Goal: Share content

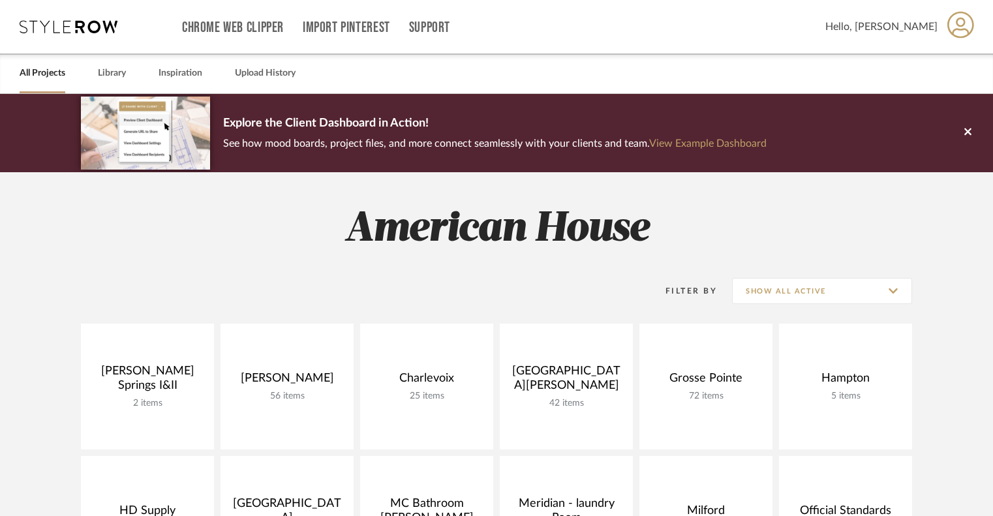
scroll to position [275, 0]
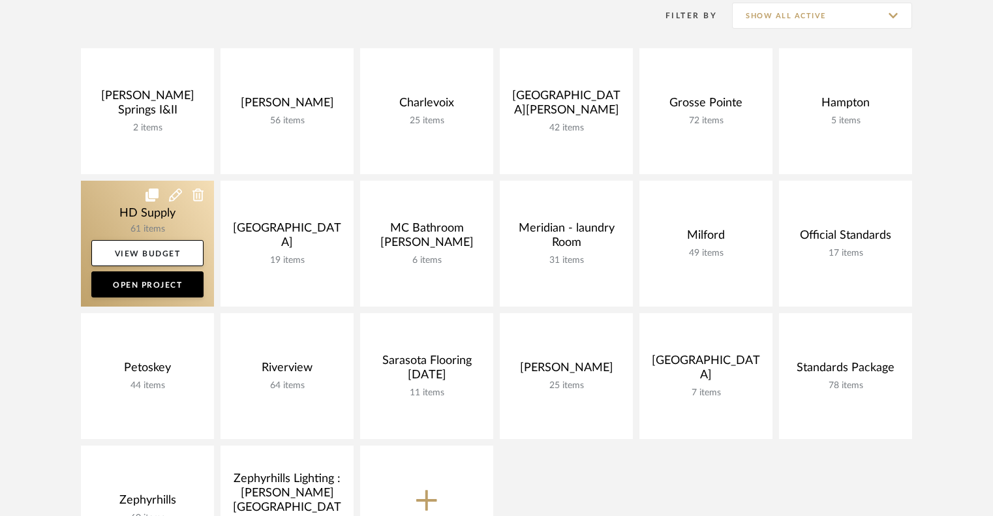
click at [107, 212] on link at bounding box center [147, 244] width 133 height 126
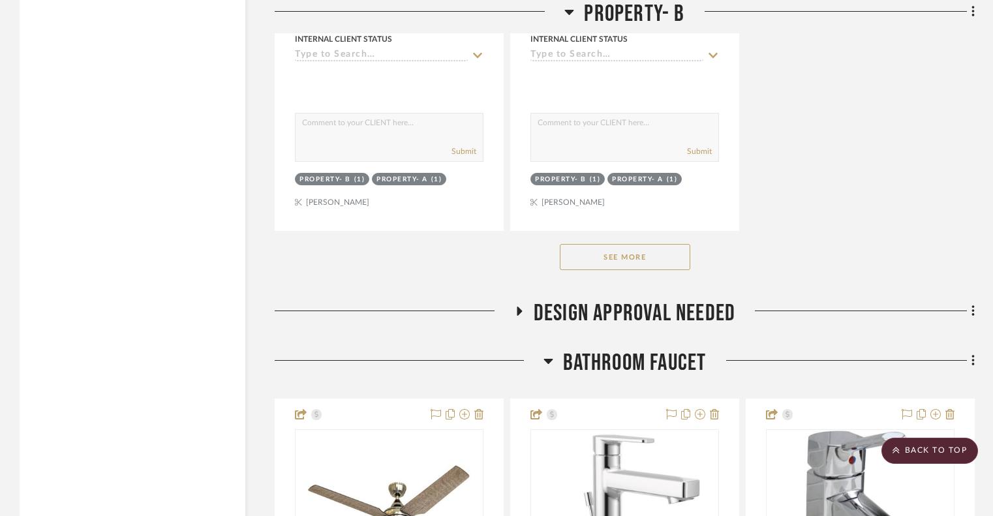
scroll to position [1953, 0]
click at [628, 263] on button "See More" at bounding box center [625, 258] width 130 height 26
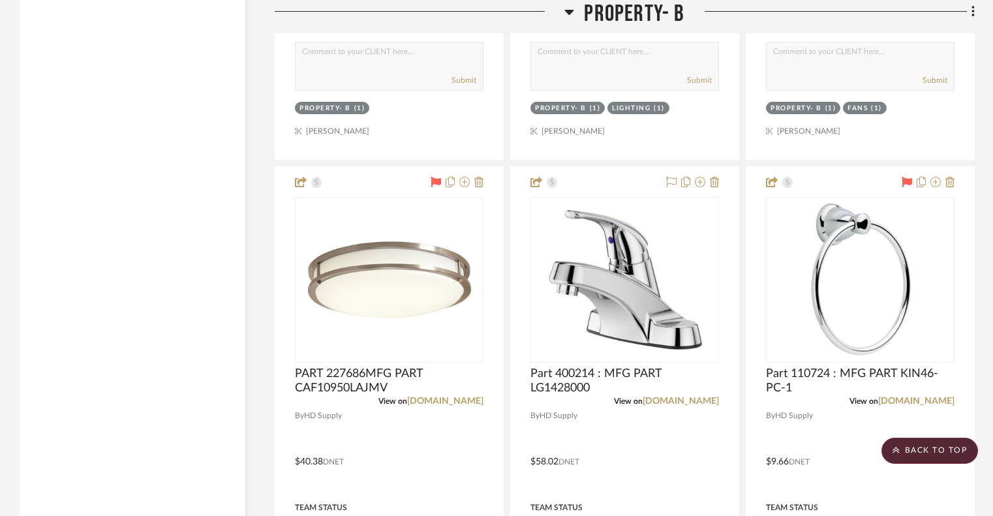
scroll to position [3129, 0]
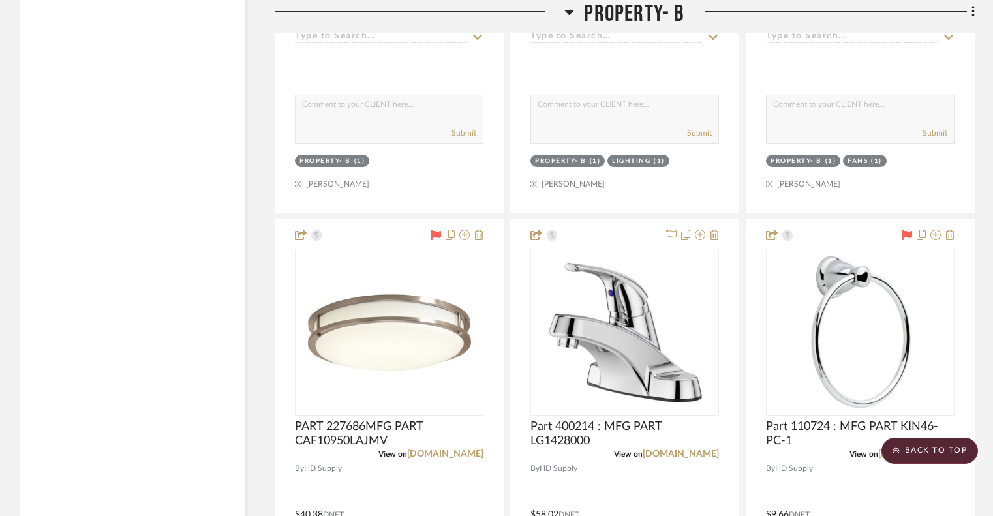
click at [573, 22] on fa-icon at bounding box center [569, 16] width 10 height 19
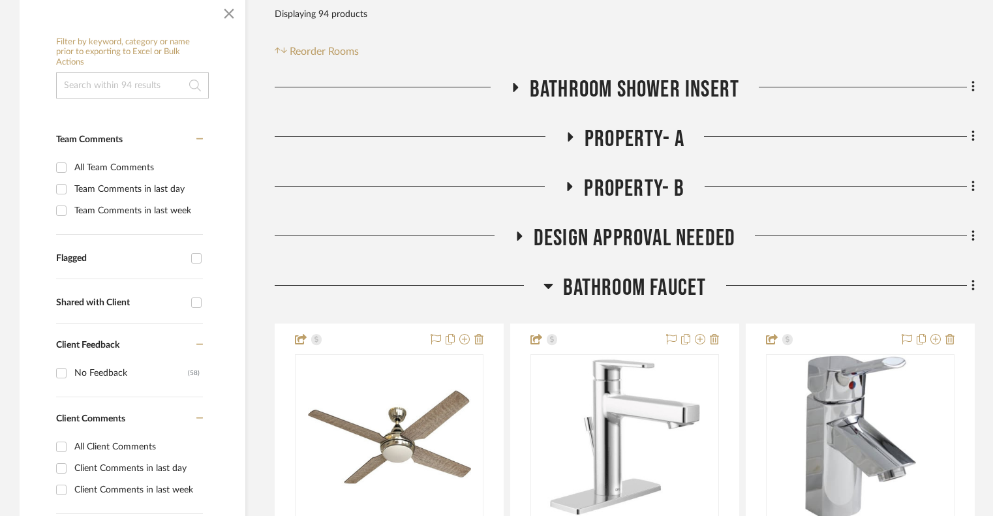
scroll to position [0, 0]
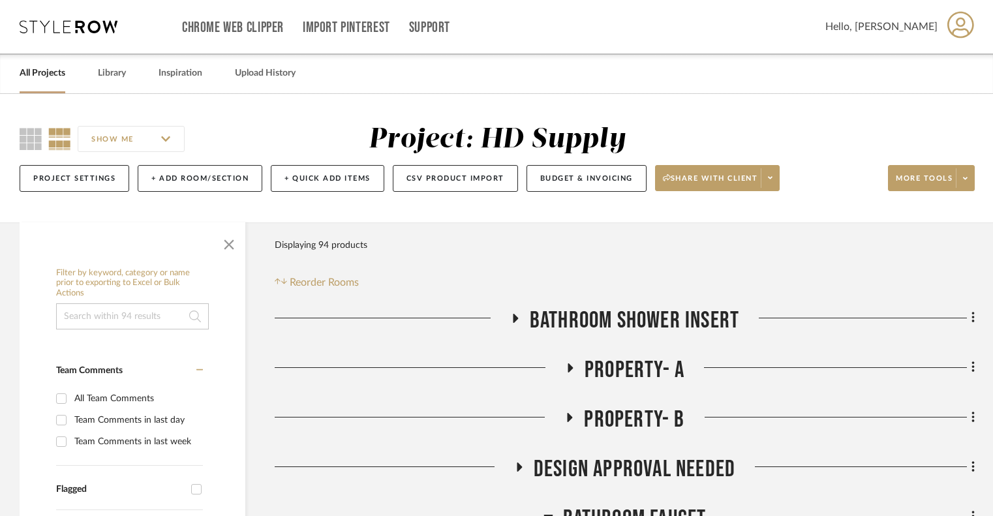
click at [569, 363] on icon at bounding box center [570, 367] width 5 height 9
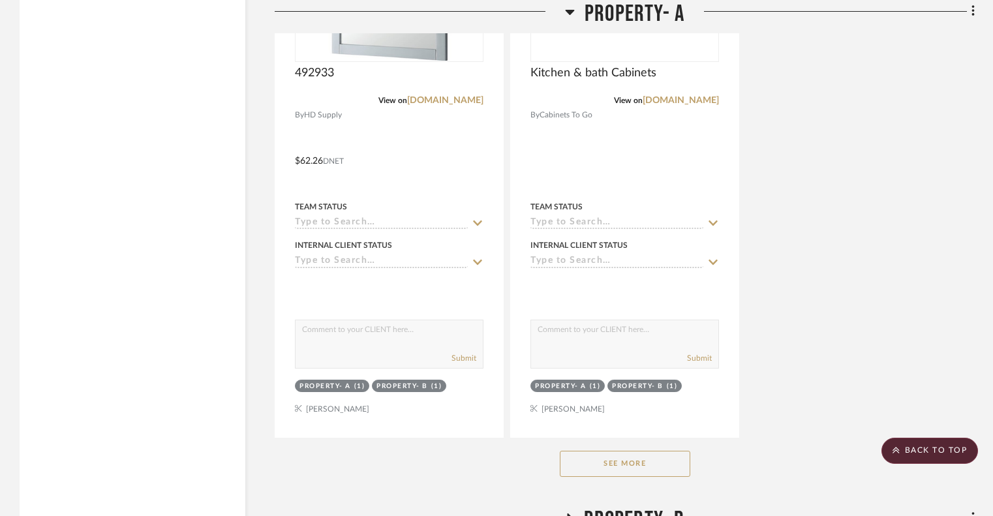
scroll to position [1954, 0]
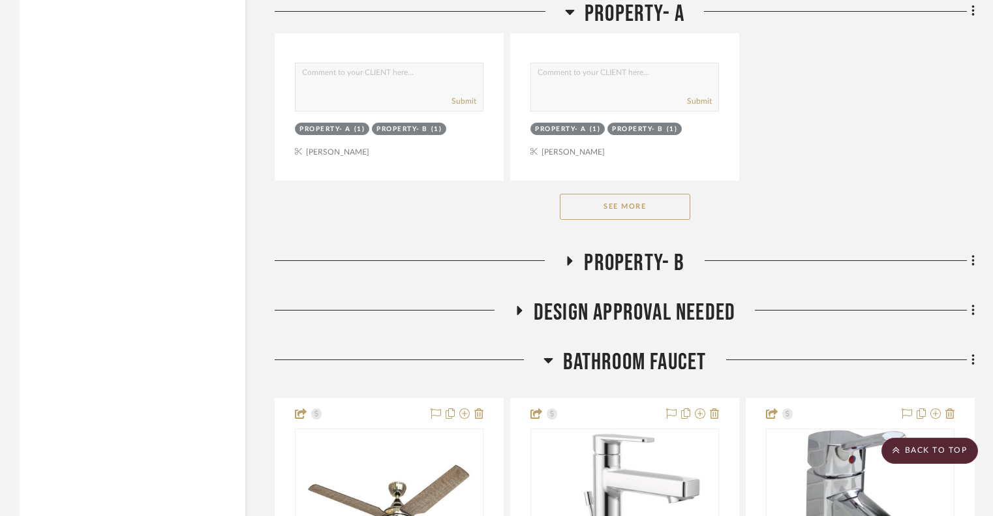
click at [620, 202] on button "See More" at bounding box center [625, 207] width 130 height 26
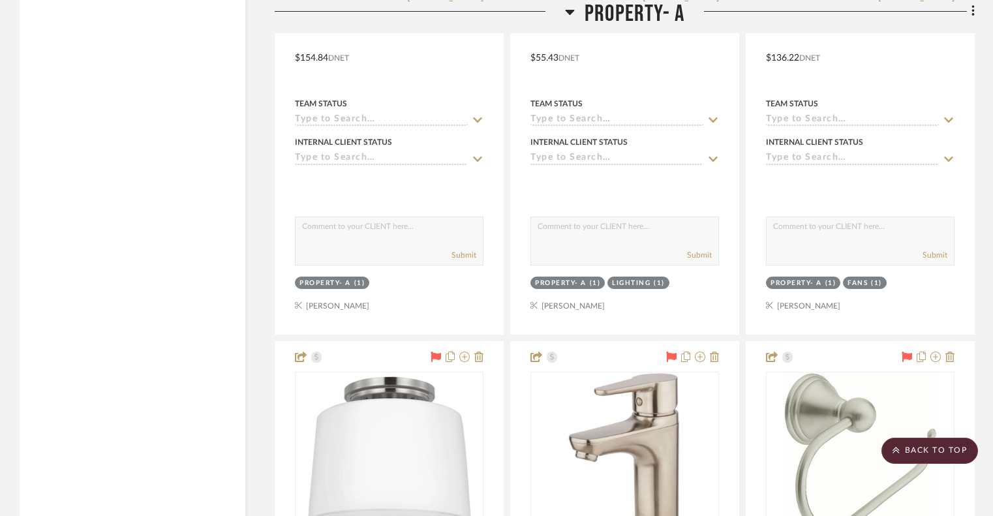
scroll to position [3275, 0]
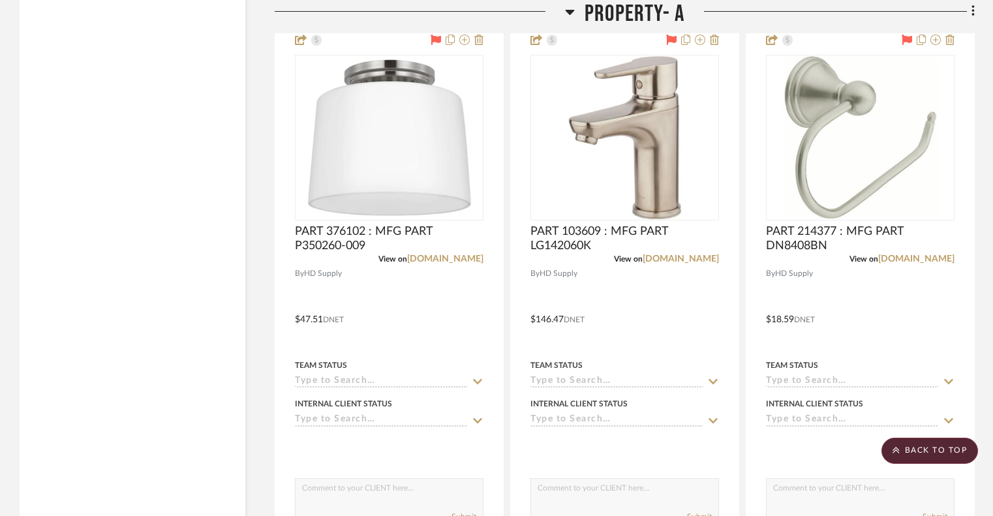
click at [806, 31] on div at bounding box center [829, 16] width 290 height 33
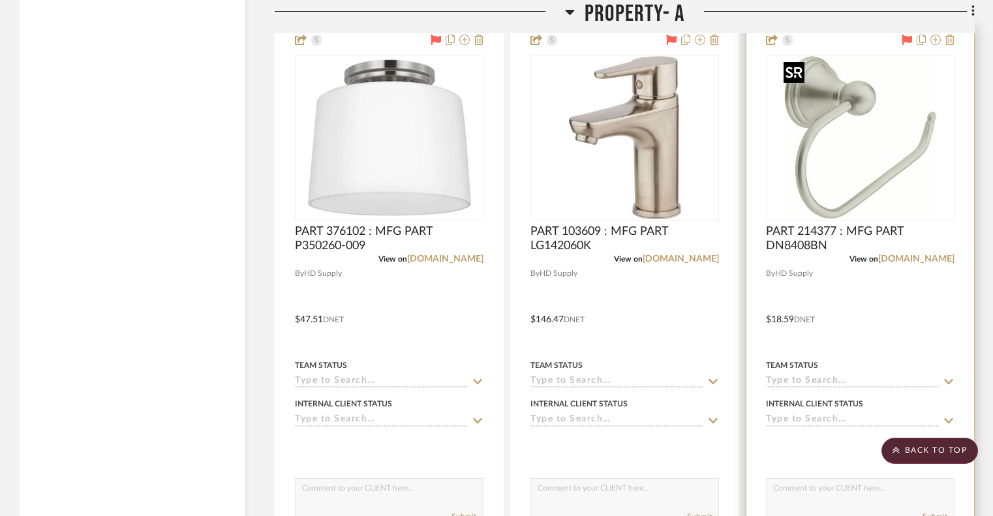
click at [0, 0] on img at bounding box center [0, 0] width 0 height 0
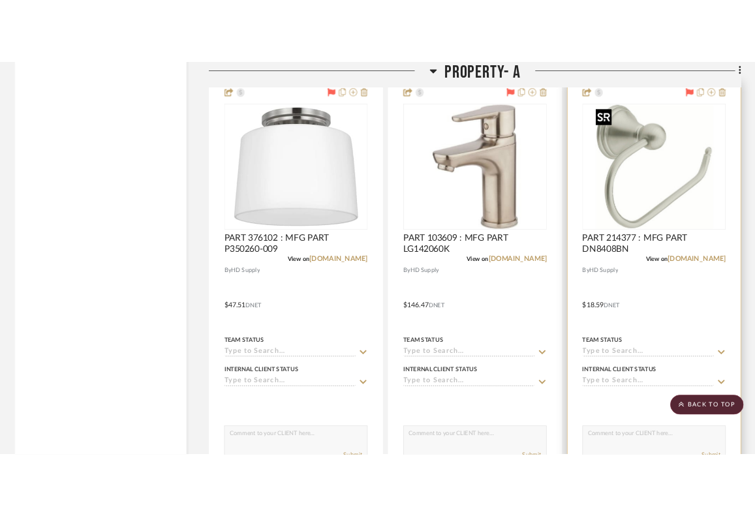
scroll to position [0, 0]
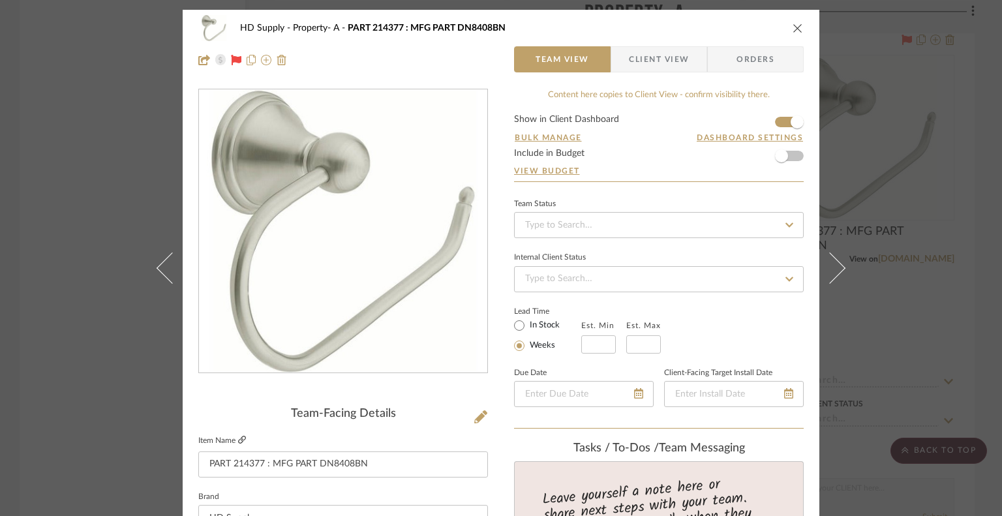
click at [241, 435] on link at bounding box center [242, 440] width 8 height 11
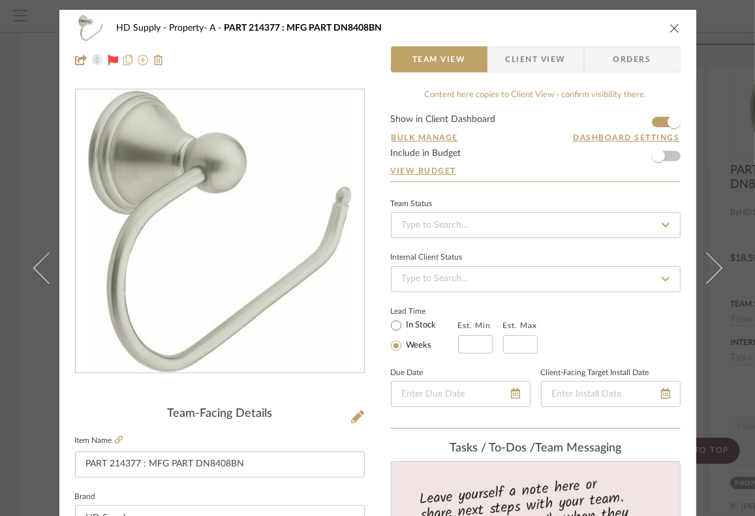
click at [669, 35] on div "HD Supply Property- A PART 214377 : MFG PART DN8408BN" at bounding box center [377, 28] width 605 height 26
click at [669, 23] on icon "close" at bounding box center [674, 28] width 10 height 10
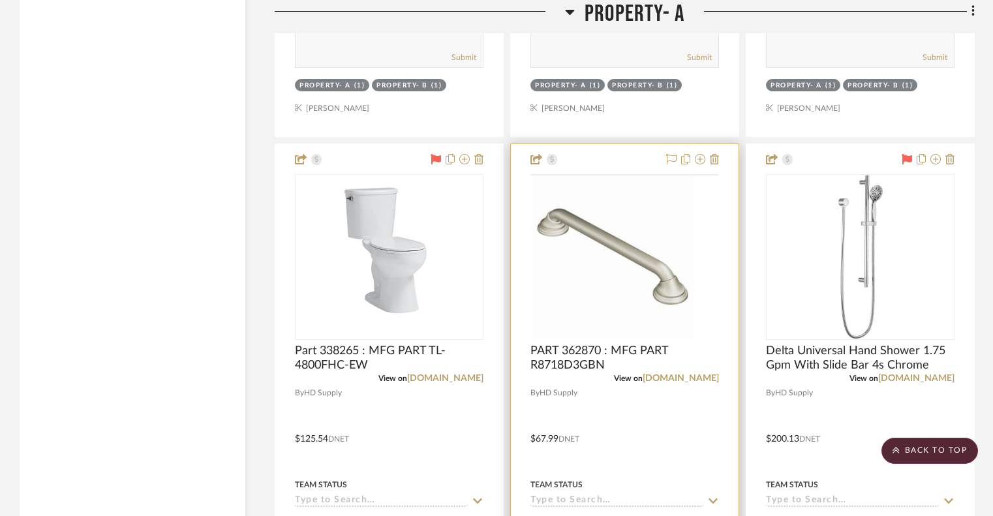
scroll to position [1997, 0]
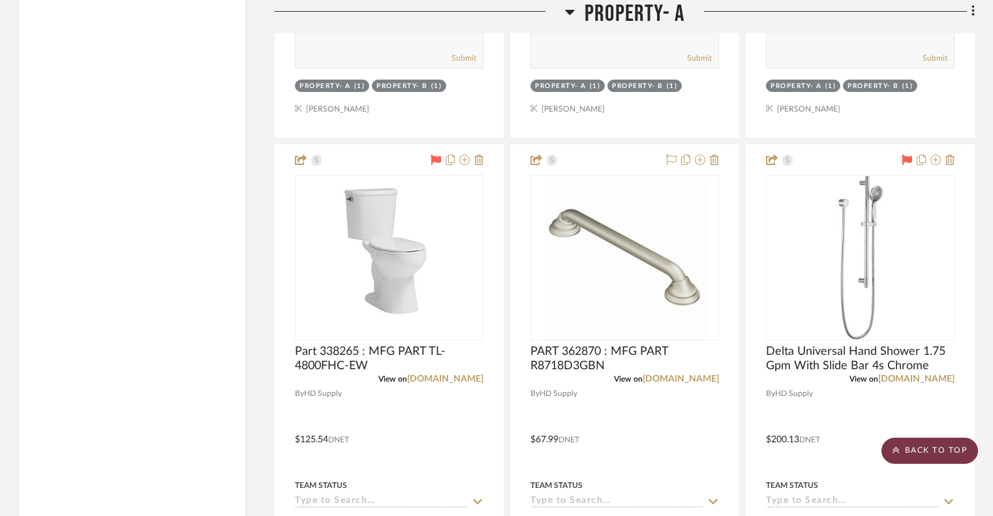
click at [920, 453] on scroll-to-top-button "BACK TO TOP" at bounding box center [929, 451] width 97 height 26
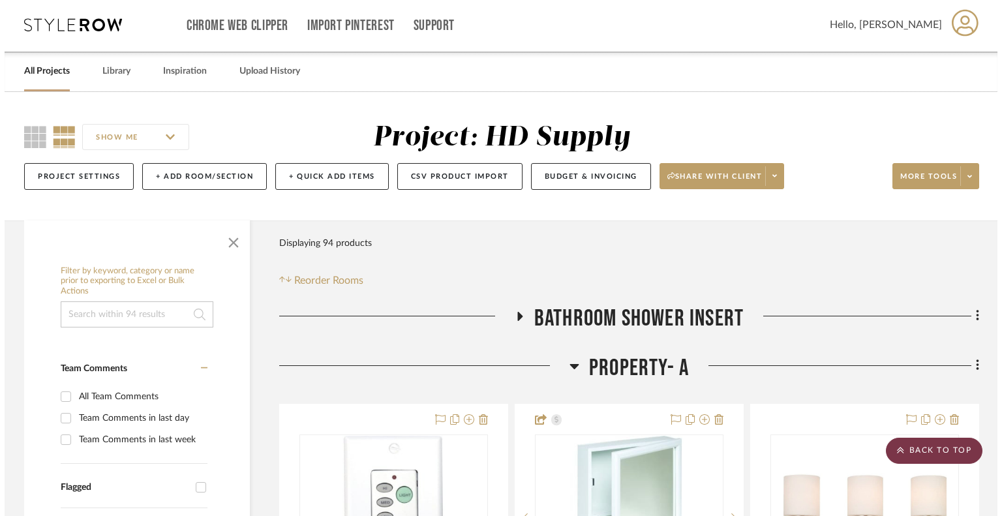
scroll to position [0, 0]
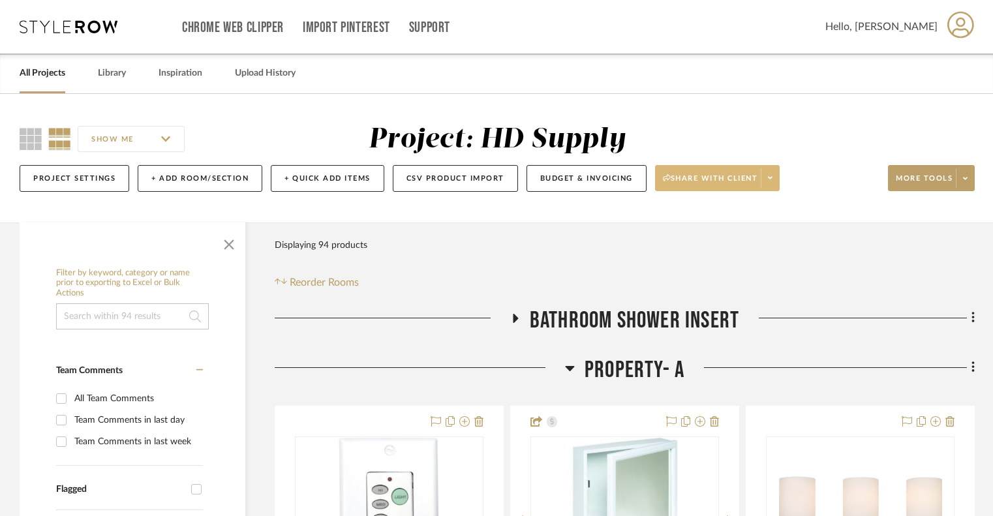
click at [770, 175] on icon at bounding box center [770, 177] width 5 height 7
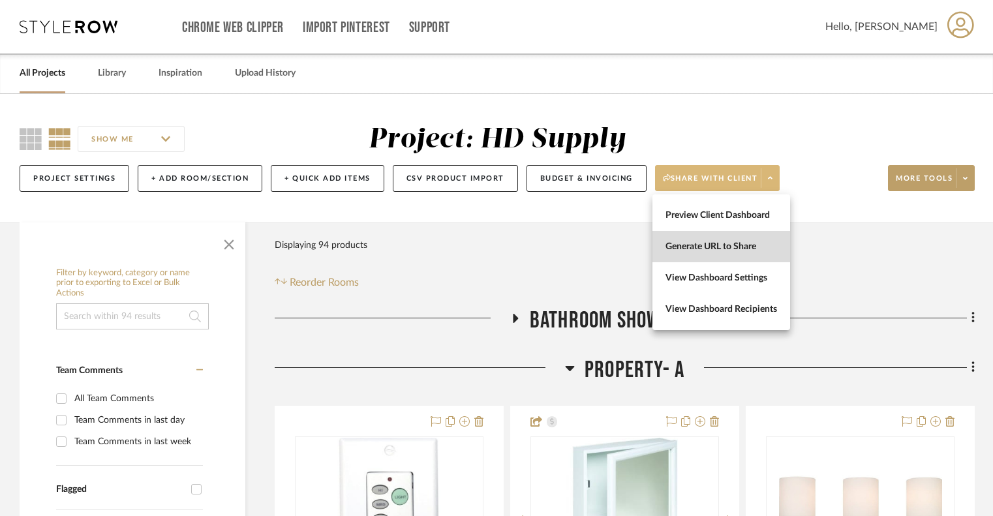
click at [740, 249] on span "Generate URL to Share" at bounding box center [721, 246] width 112 height 11
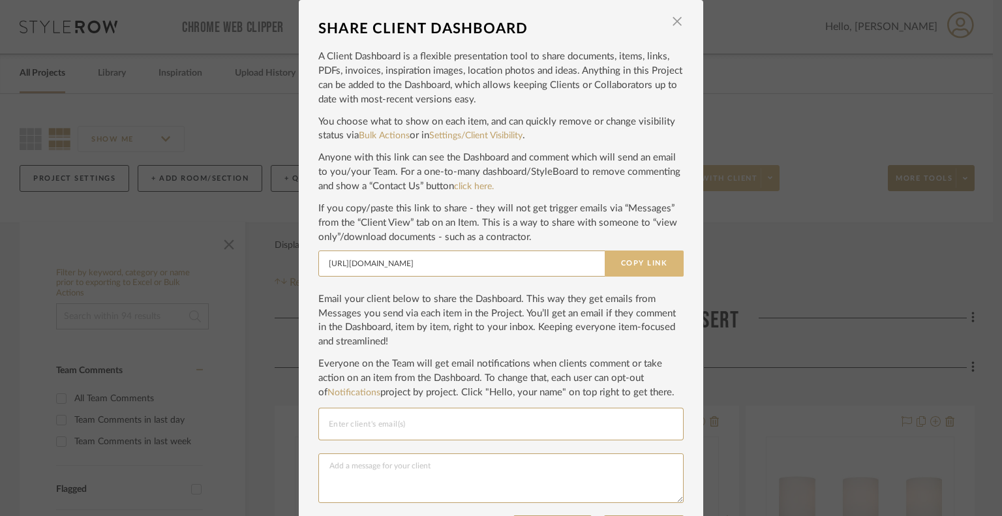
click at [645, 266] on button "Copy Link" at bounding box center [644, 263] width 79 height 26
